Goal: Contribute content

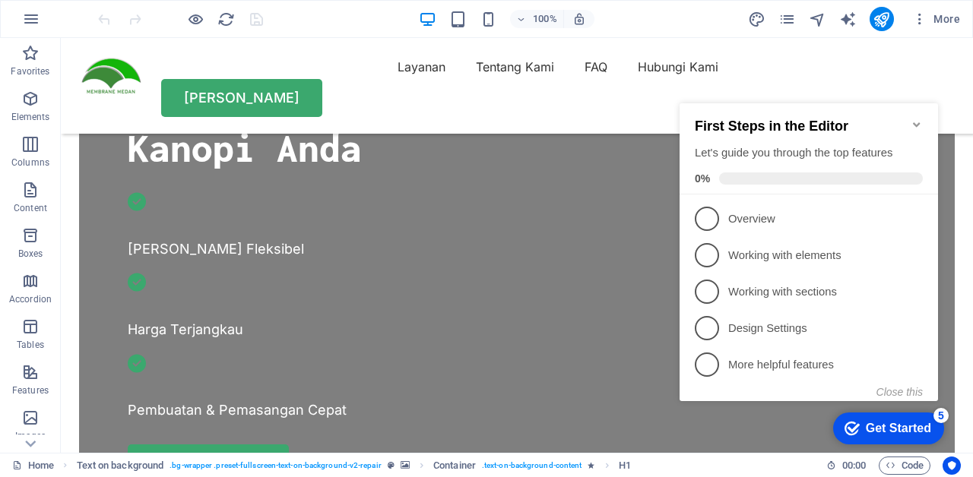
scroll to position [480, 0]
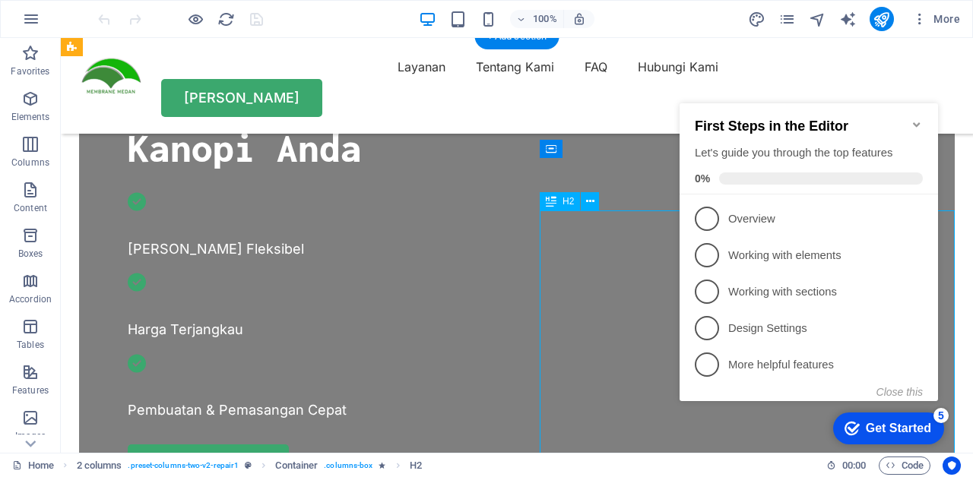
click at [916, 122] on icon "Minimize checklist" at bounding box center [916, 124] width 7 height 5
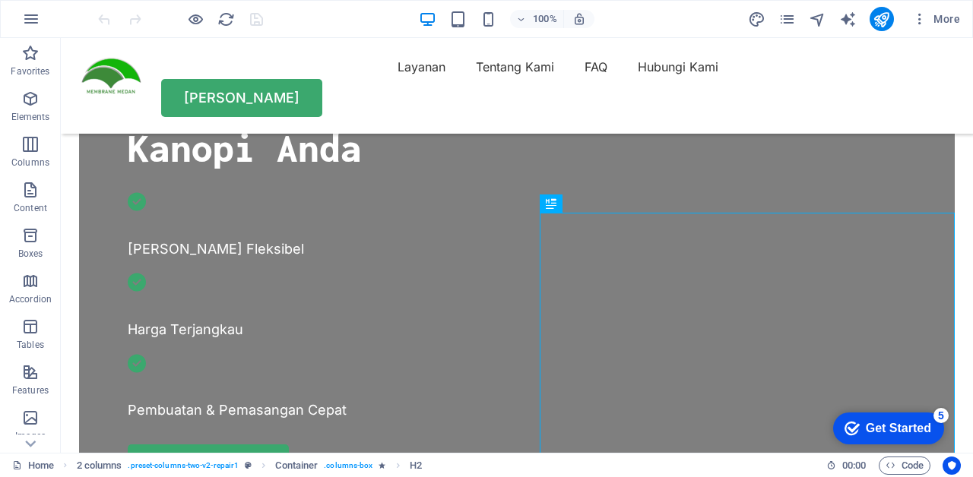
scroll to position [479, 0]
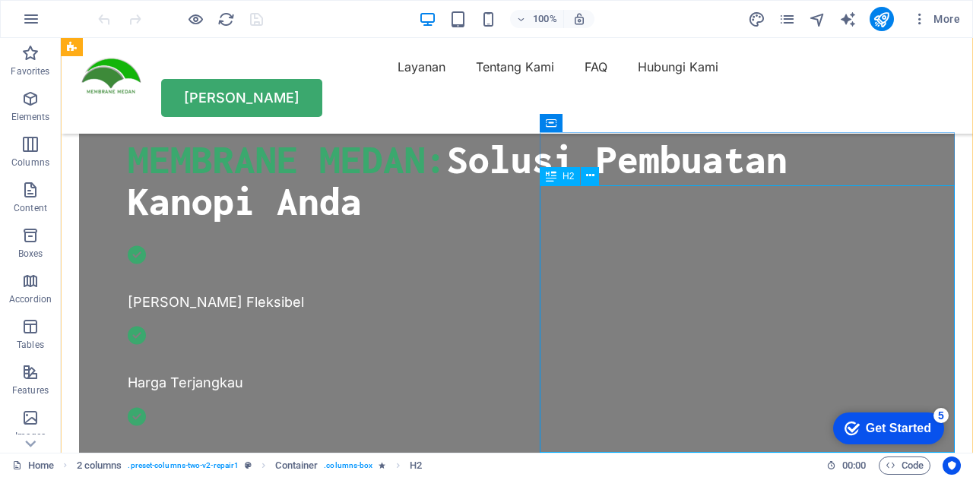
scroll to position [506, 0]
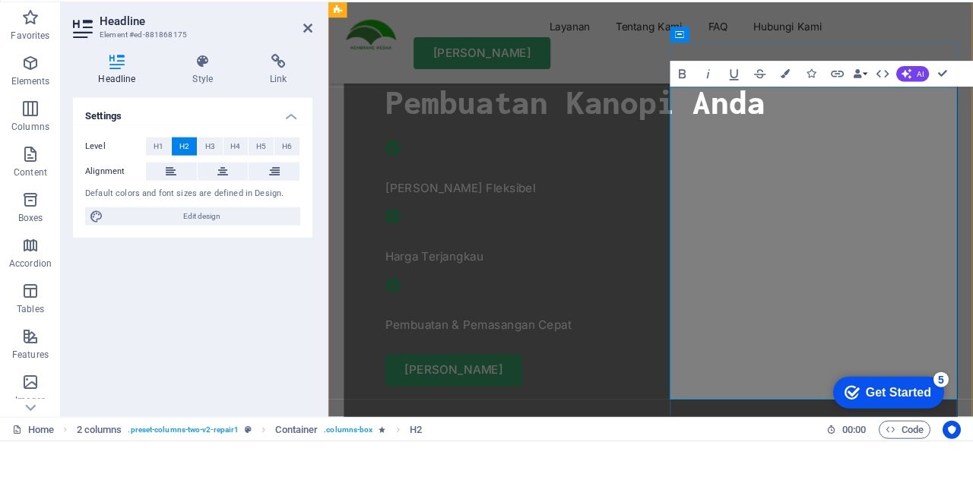
scroll to position [631, 0]
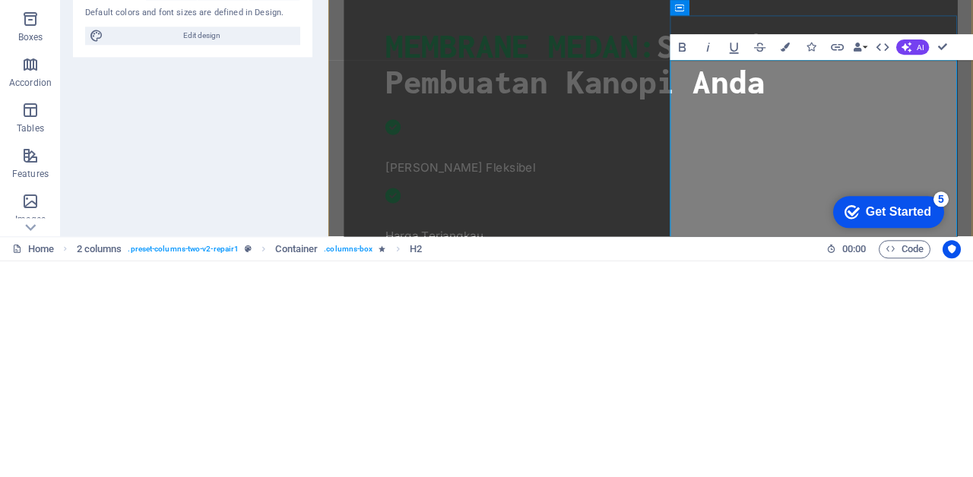
scroll to position [444, 0]
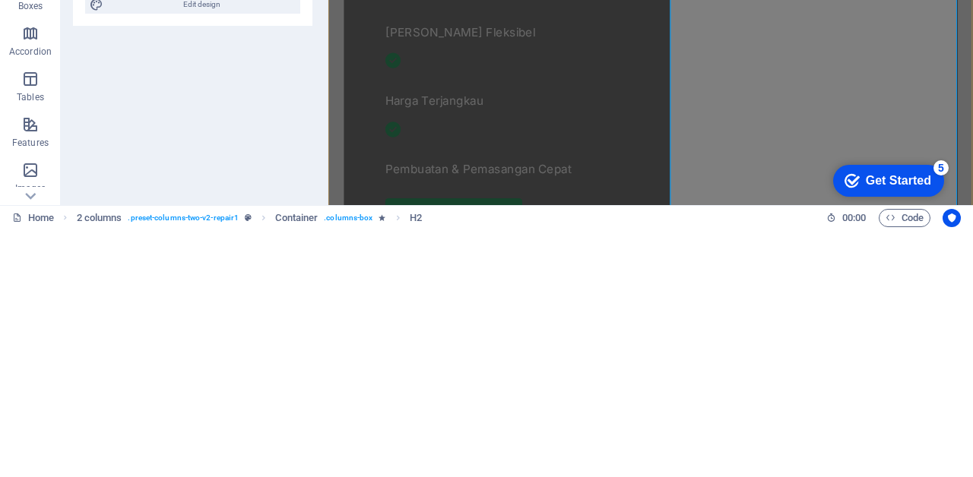
scroll to position [676, 0]
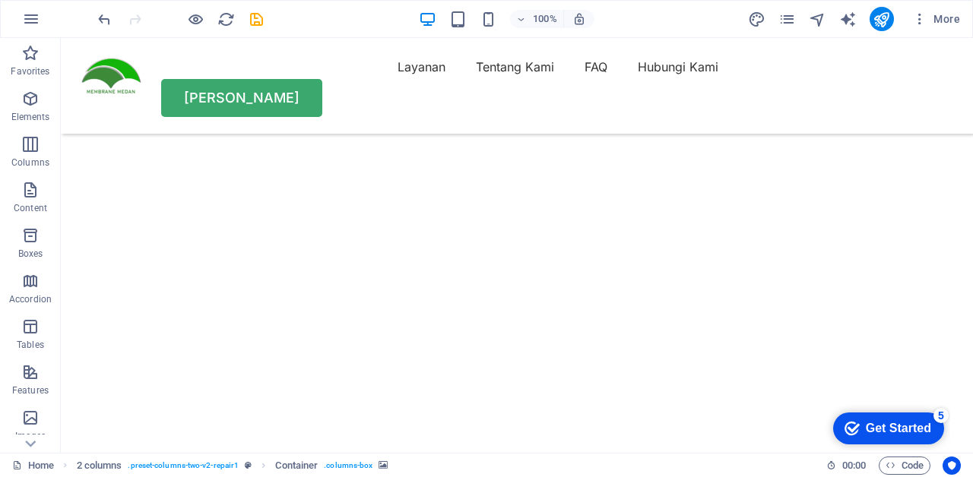
scroll to position [91, 0]
click at [249, 17] on icon "save" at bounding box center [256, 19] width 17 height 17
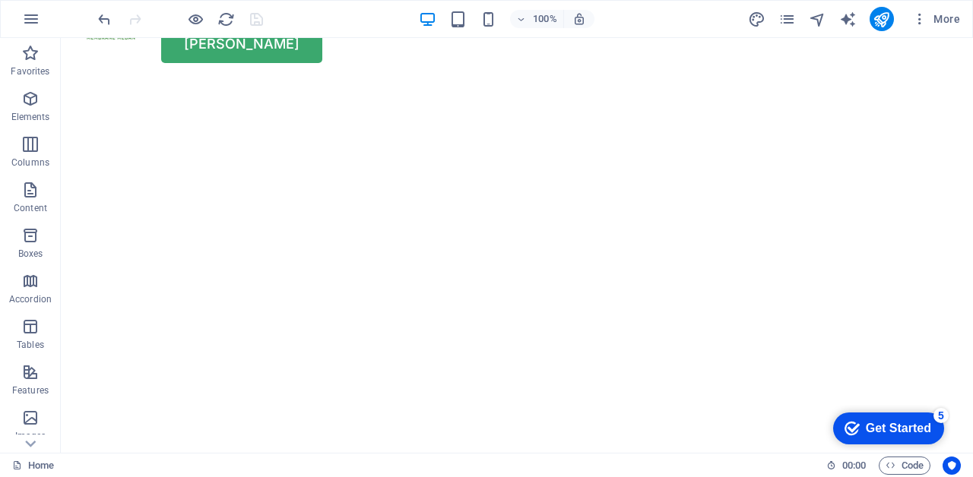
scroll to position [49, 0]
click at [871, 24] on button "publish" at bounding box center [881, 19] width 24 height 24
